Goal: Browse casually: Explore the website without a specific task or goal

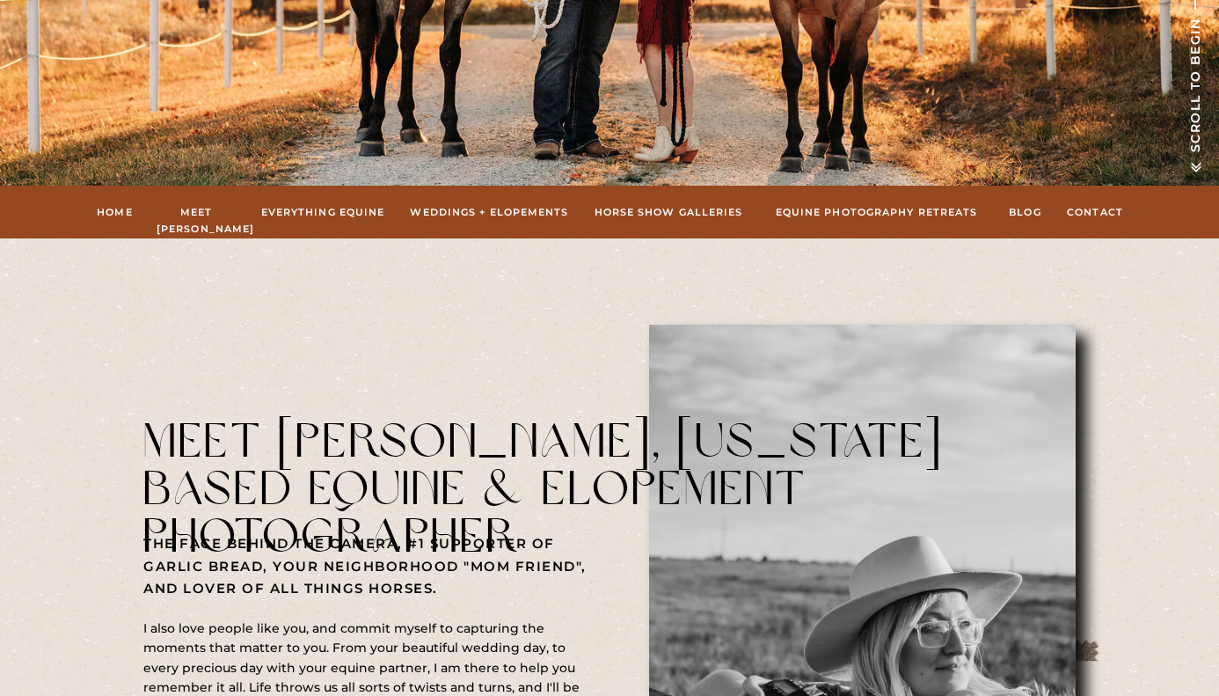
scroll to position [527, 0]
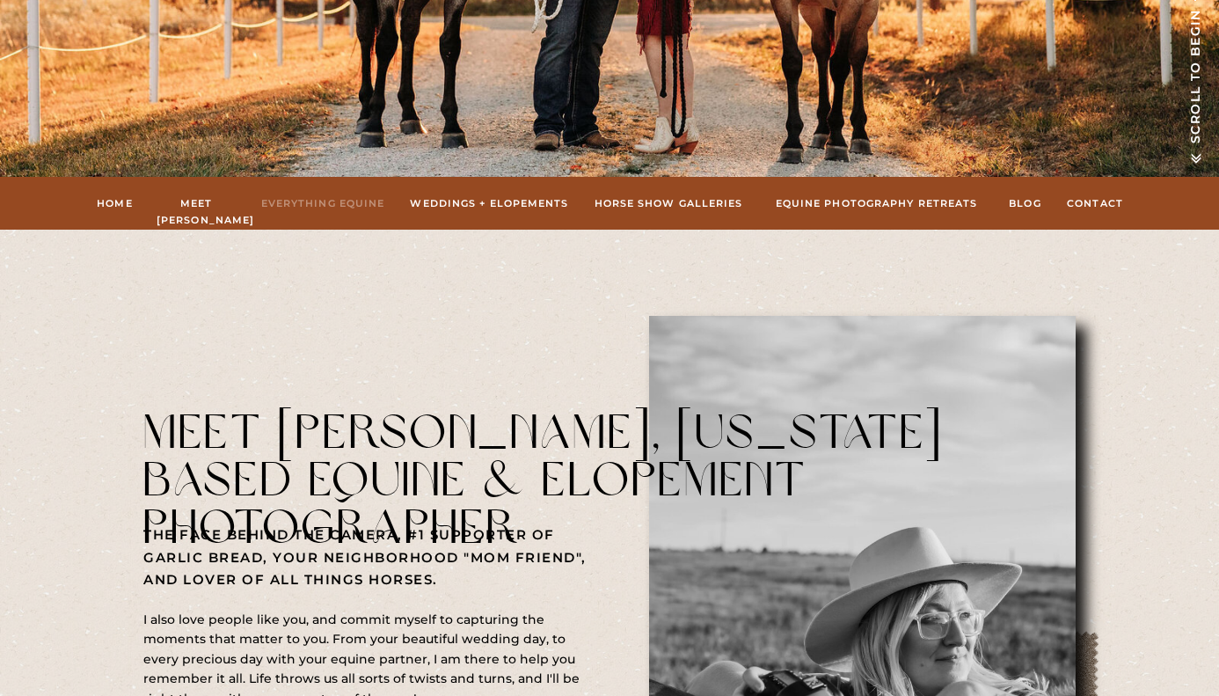
click at [302, 206] on nav "Everything Equine" at bounding box center [323, 203] width 128 height 16
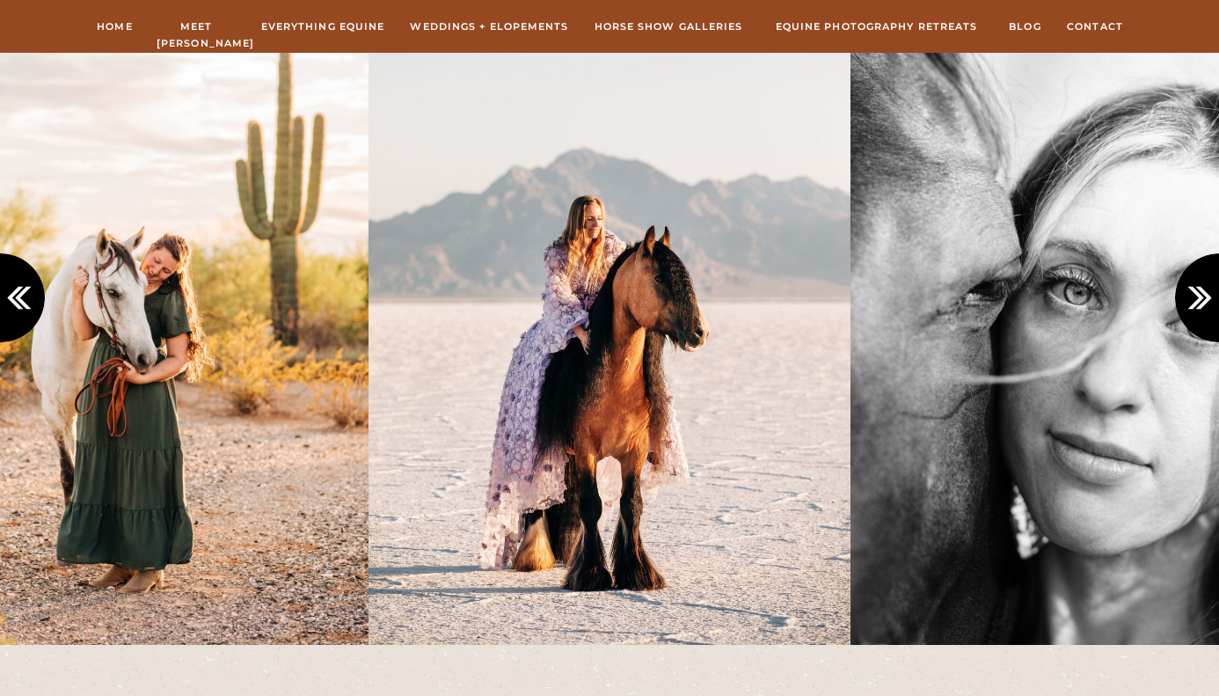
scroll to position [1647, 0]
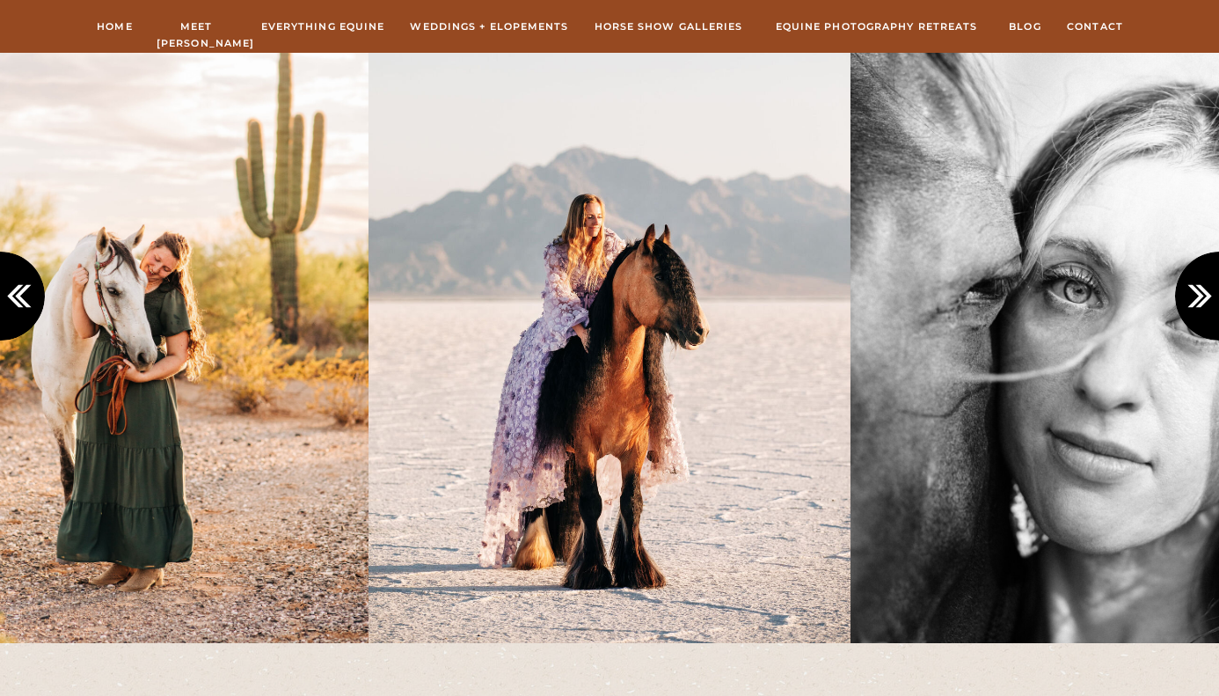
click at [1194, 303] on icon at bounding box center [1203, 296] width 29 height 29
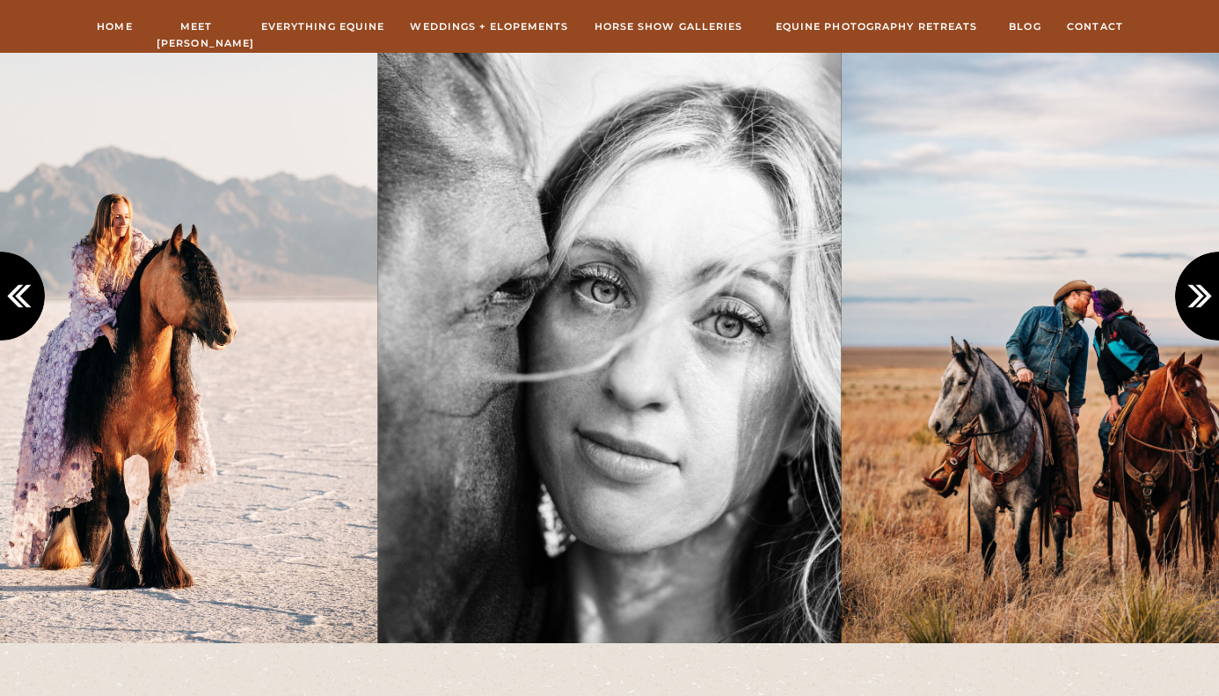
click at [1194, 303] on icon at bounding box center [1203, 296] width 29 height 29
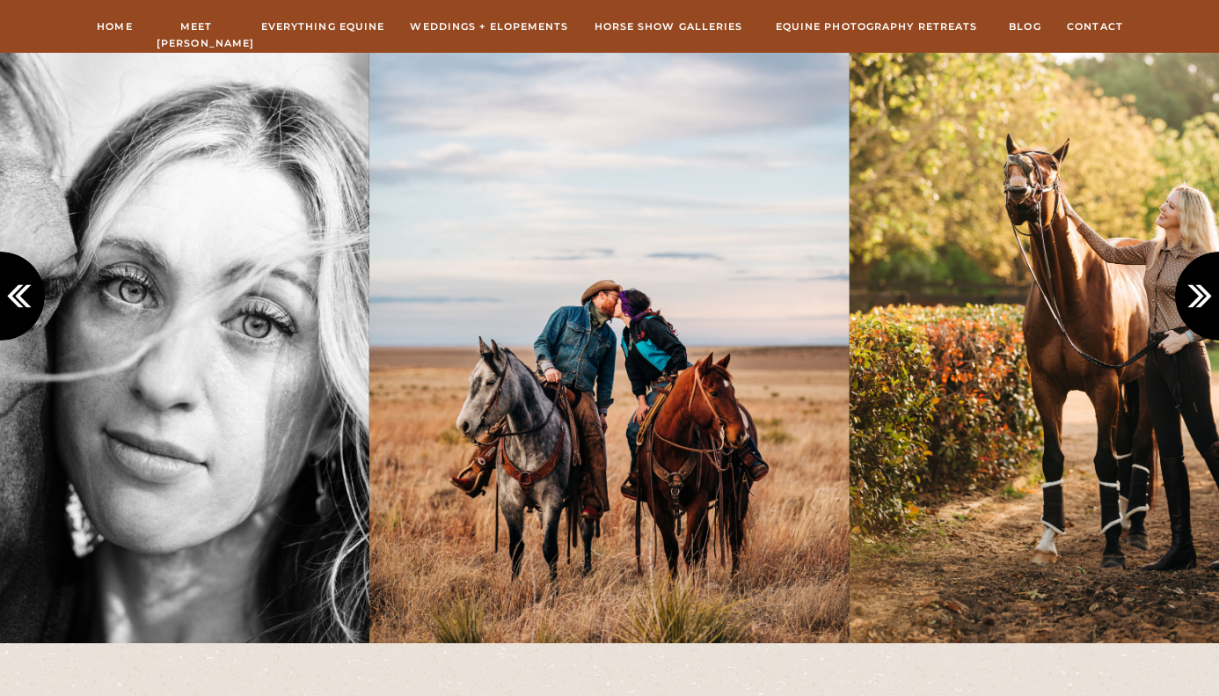
click at [1194, 303] on icon at bounding box center [1203, 296] width 29 height 29
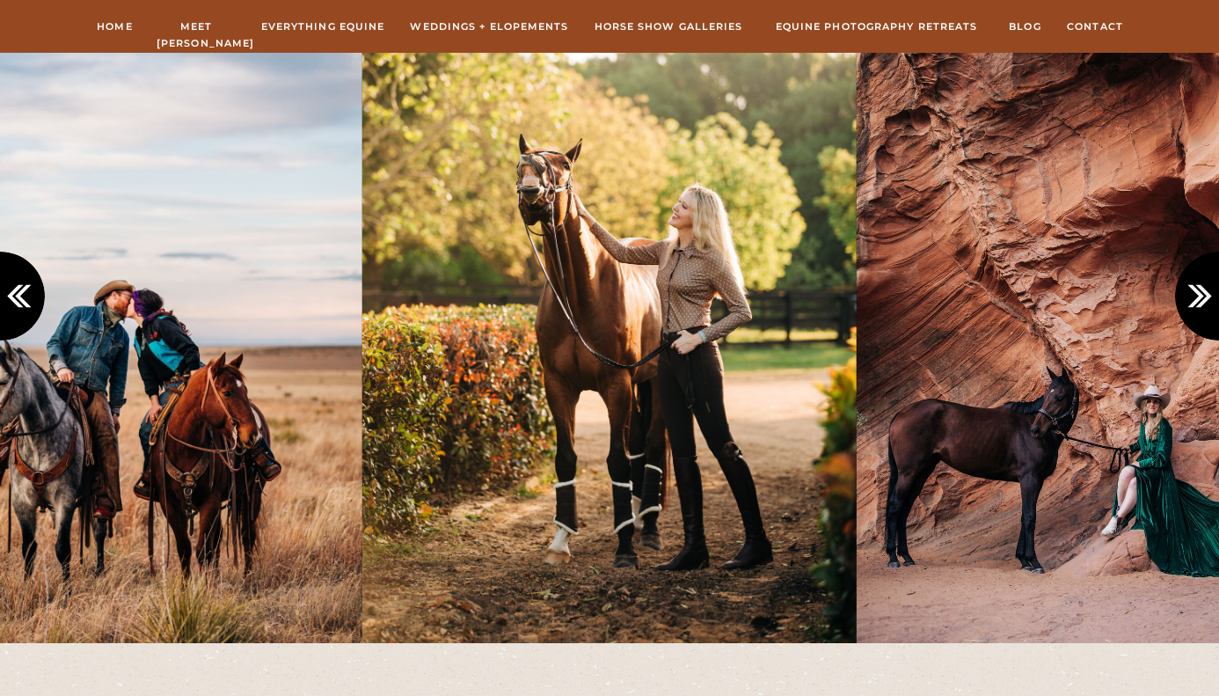
click at [1194, 303] on icon at bounding box center [1203, 296] width 29 height 29
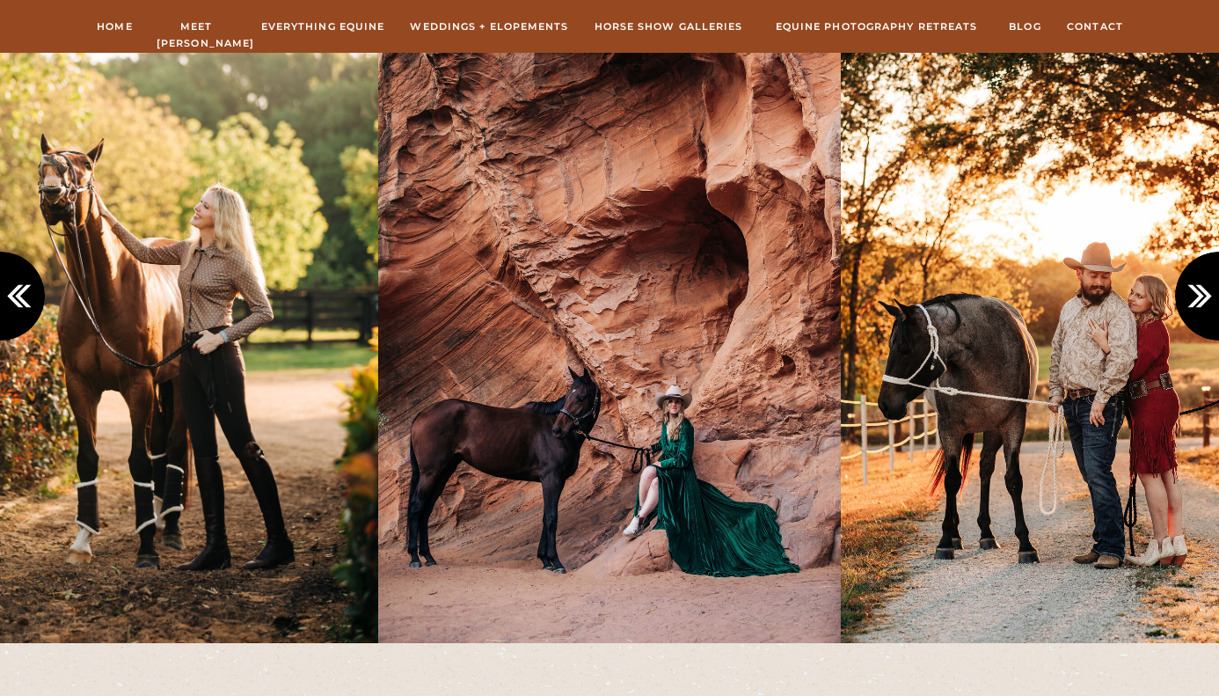
click at [1194, 303] on icon at bounding box center [1203, 296] width 29 height 29
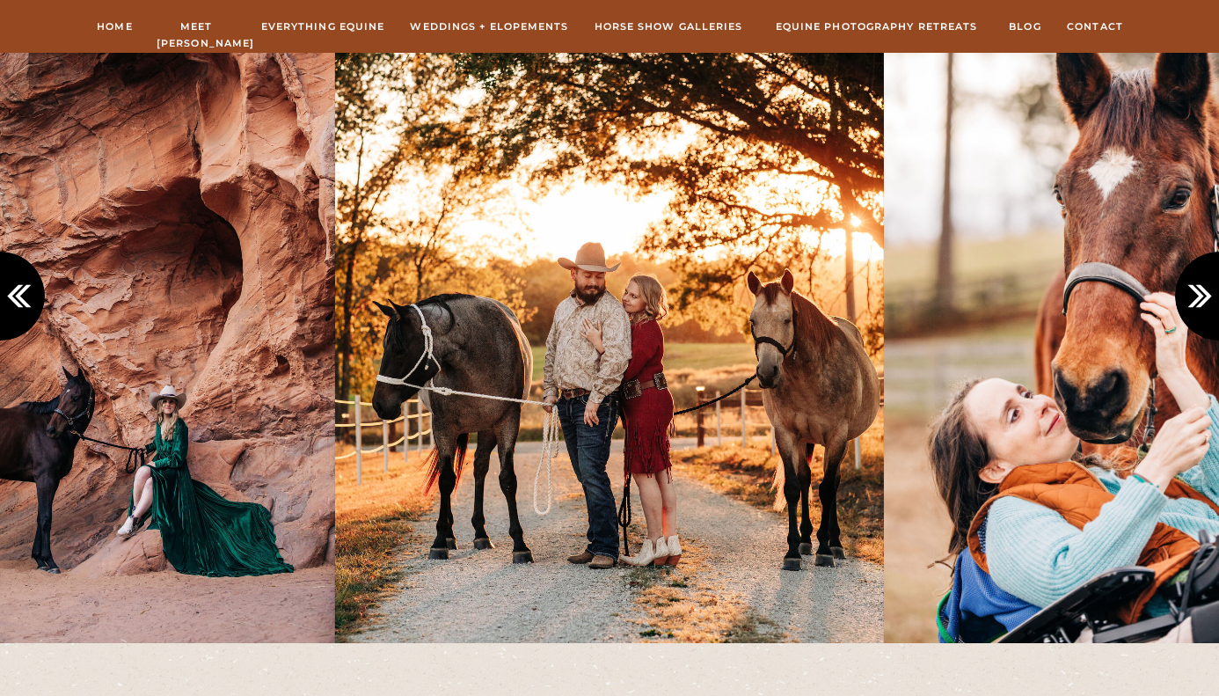
click at [1194, 303] on icon at bounding box center [1203, 296] width 29 height 29
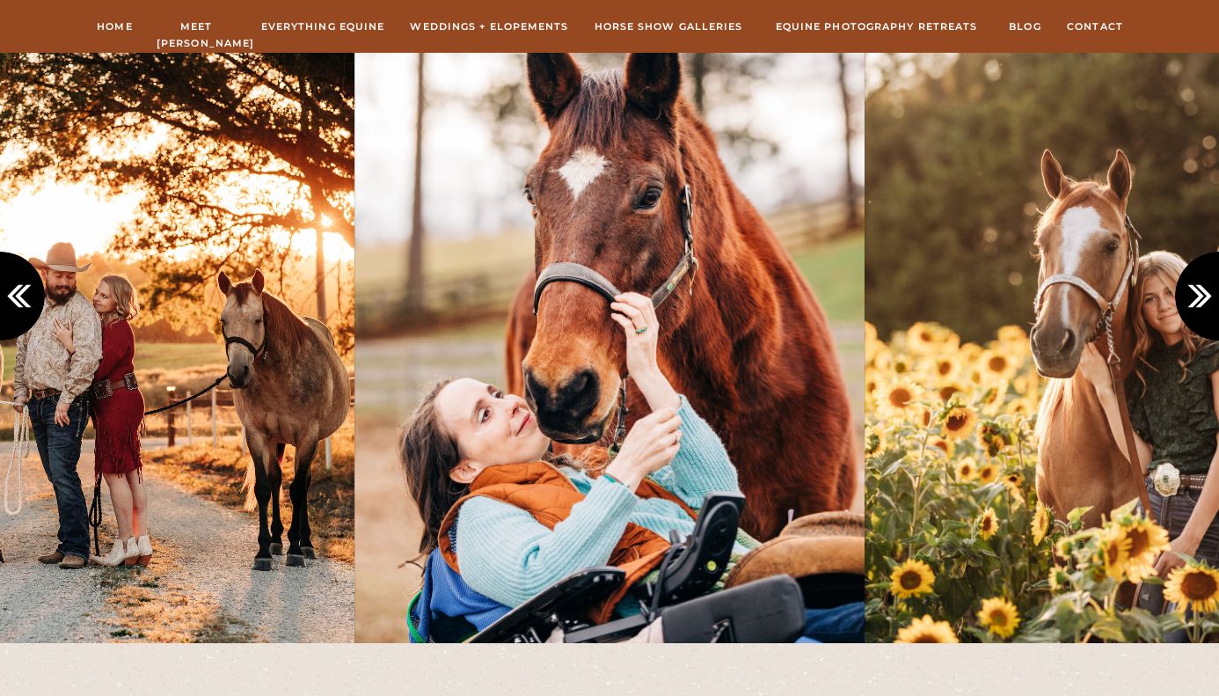
click at [1194, 303] on icon at bounding box center [1203, 296] width 29 height 29
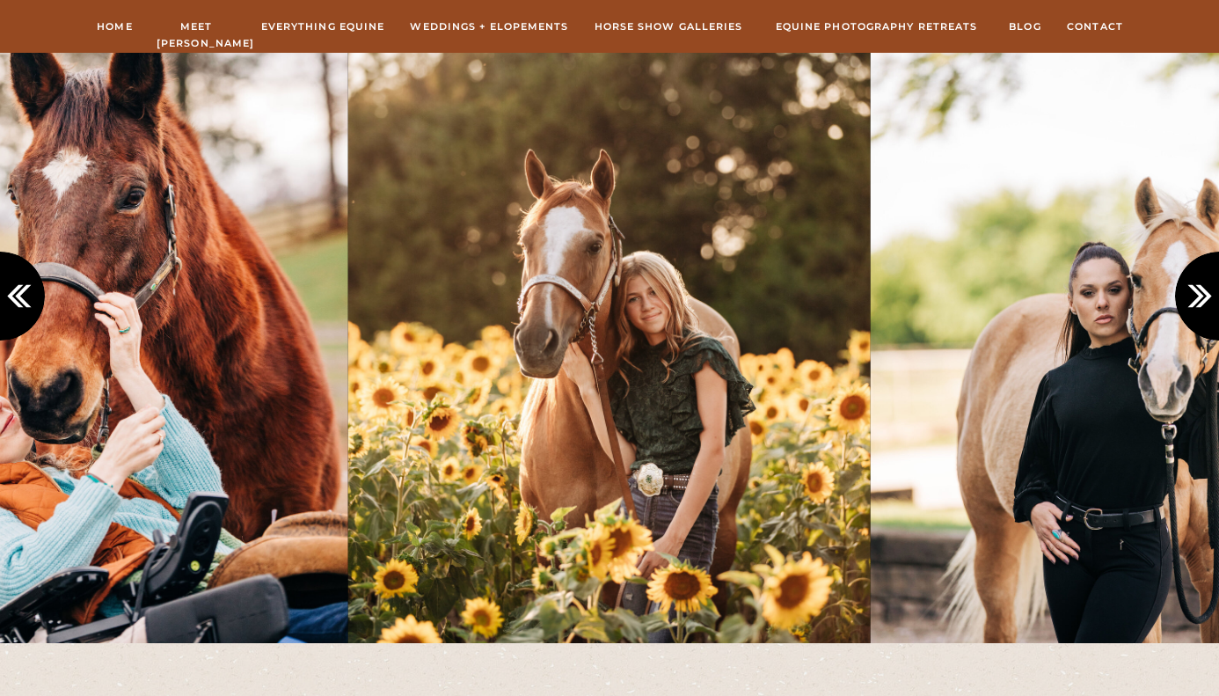
click at [1194, 303] on icon at bounding box center [1203, 296] width 29 height 29
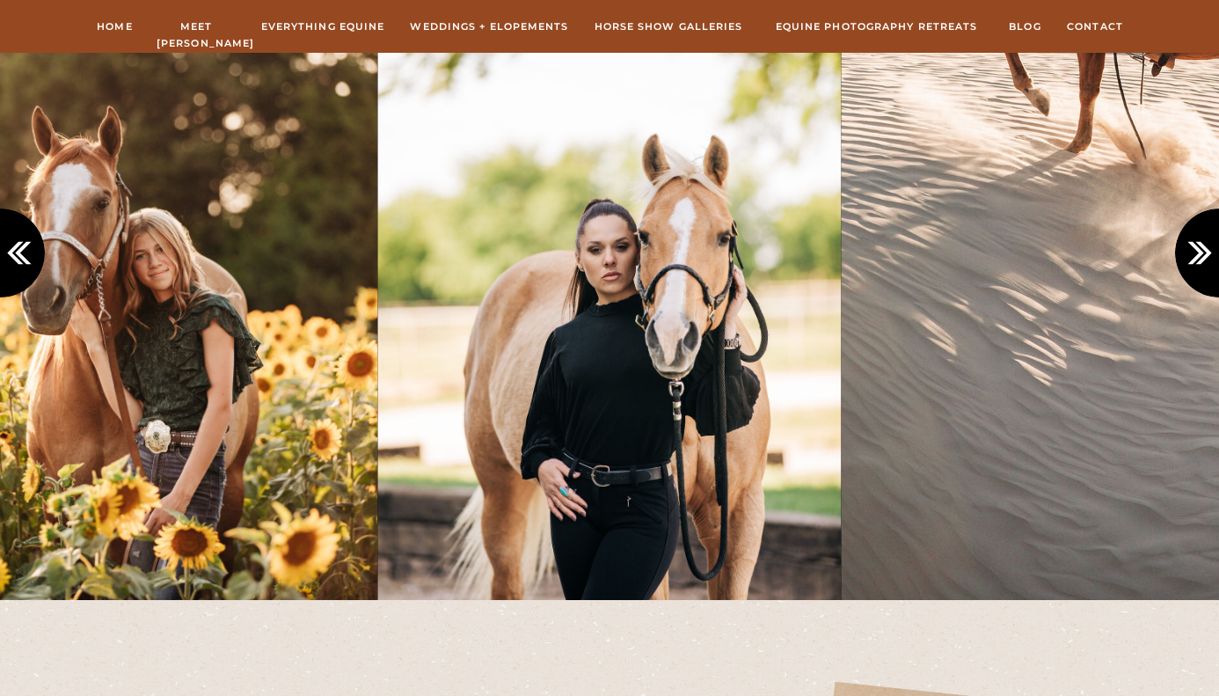
scroll to position [1693, 0]
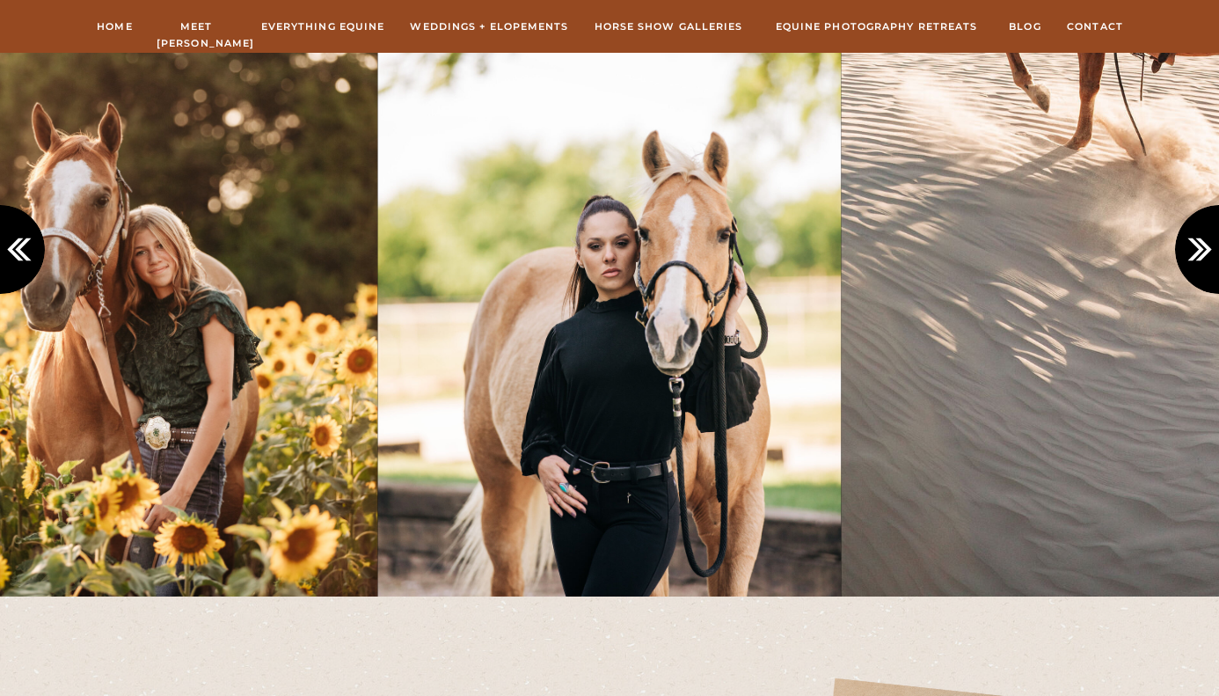
click at [1190, 256] on icon at bounding box center [1203, 249] width 29 height 29
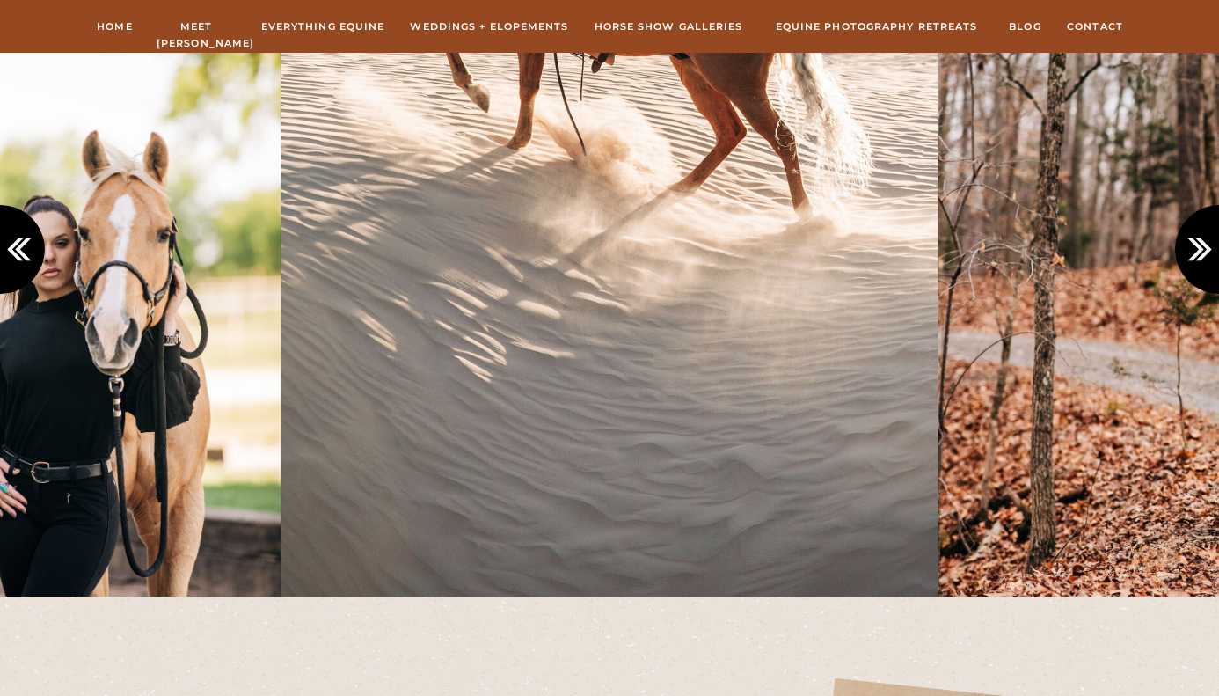
click at [1190, 257] on icon at bounding box center [1203, 249] width 29 height 29
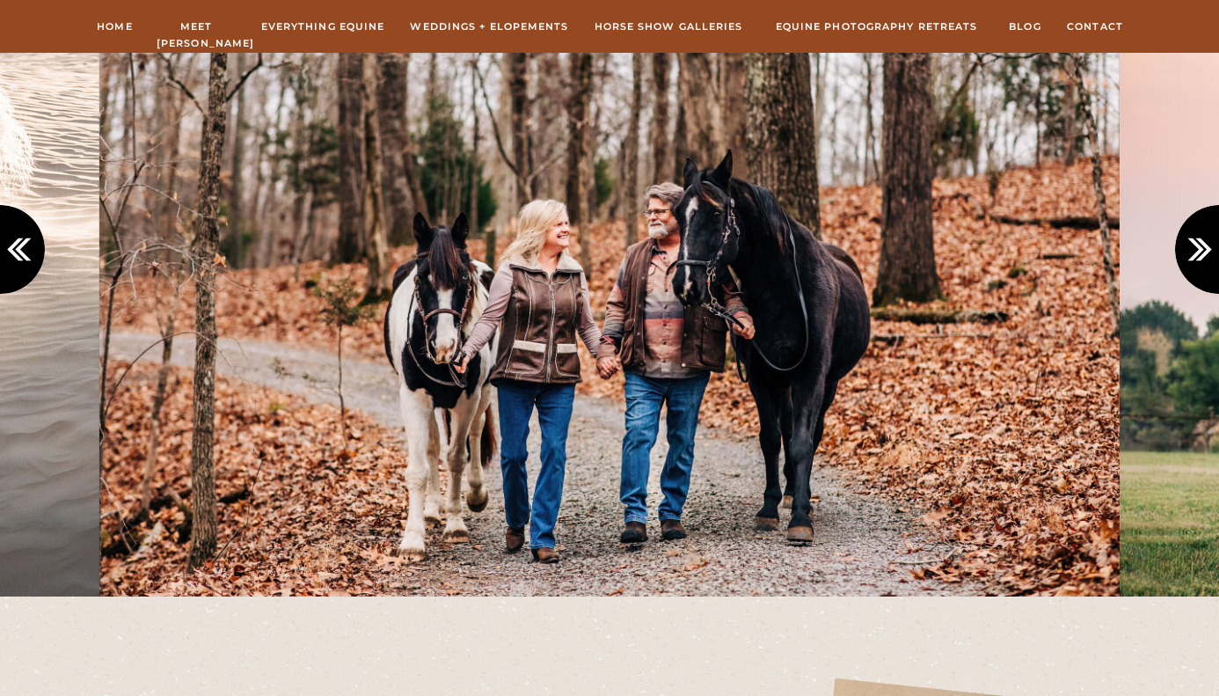
click at [1190, 257] on icon at bounding box center [1203, 249] width 29 height 29
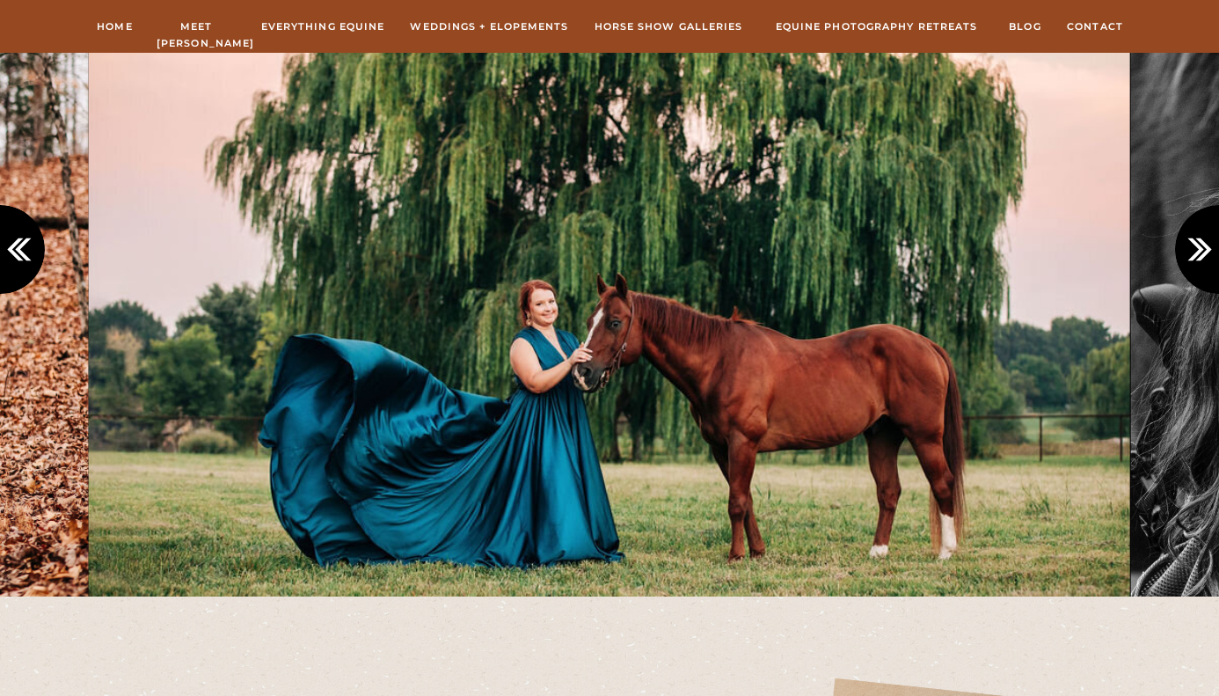
click at [1190, 257] on icon at bounding box center [1203, 249] width 29 height 29
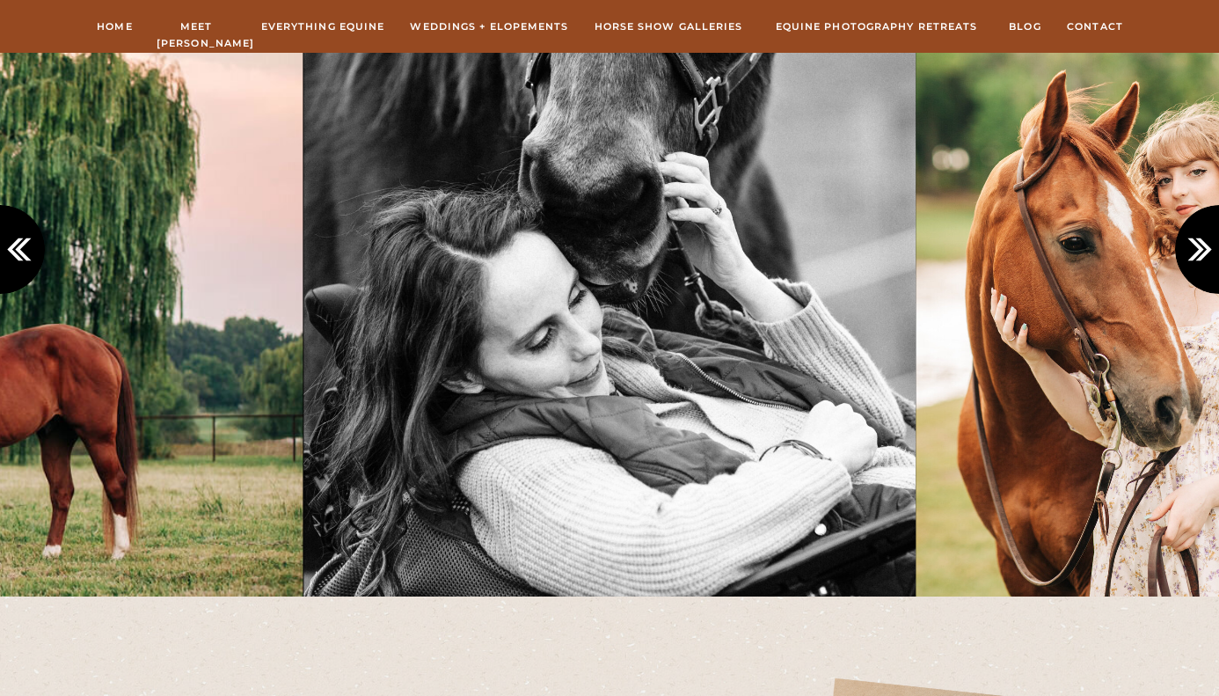
click at [1190, 258] on icon at bounding box center [1203, 249] width 29 height 29
